Goal: Information Seeking & Learning: Learn about a topic

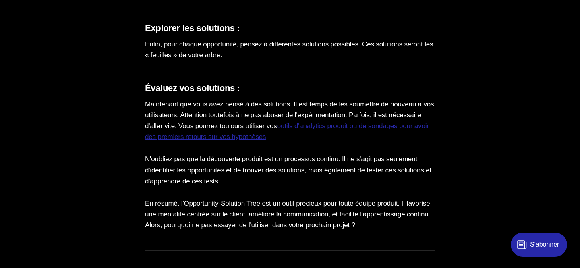
scroll to position [2336, 0]
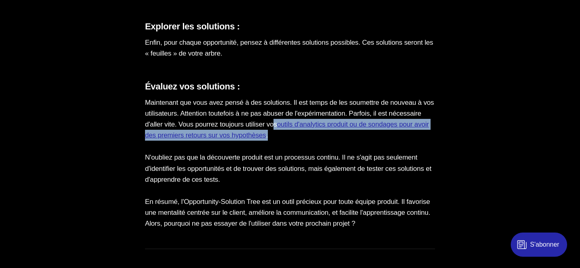
drag, startPoint x: 320, startPoint y: 136, endPoint x: 371, endPoint y: 150, distance: 52.8
click at [371, 141] on p "Maintenant que vous avez pensé à des solutions. Il est temps de les soumettre d…" at bounding box center [290, 119] width 290 height 44
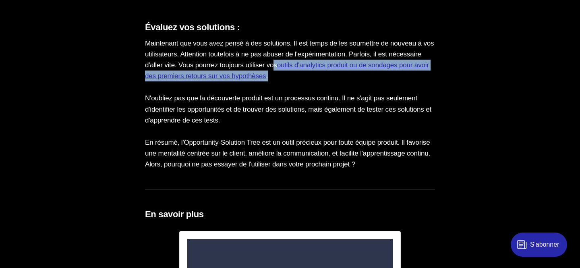
scroll to position [2413, 0]
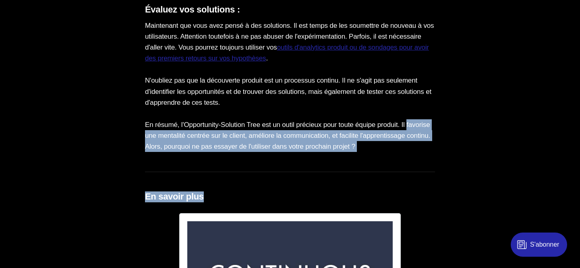
drag, startPoint x: 137, startPoint y: 151, endPoint x: 220, endPoint y: 218, distance: 106.7
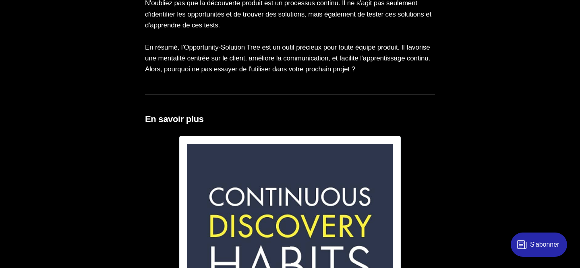
scroll to position [2489, 0]
